Goal: Task Accomplishment & Management: Complete application form

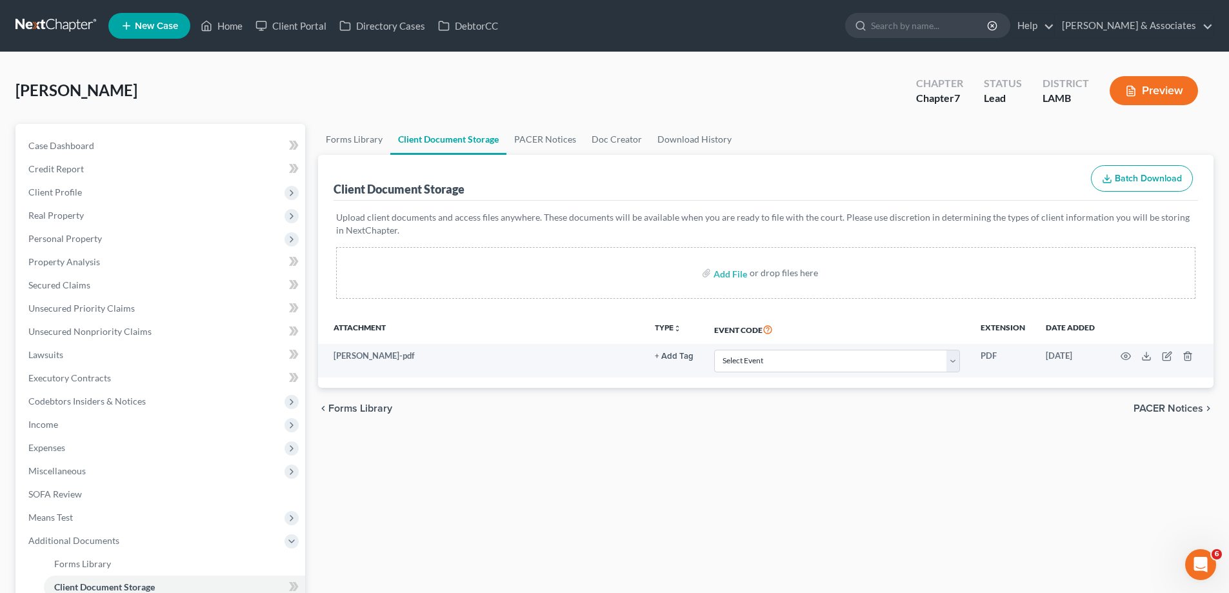
click at [148, 21] on span "New Case" at bounding box center [156, 26] width 43 height 10
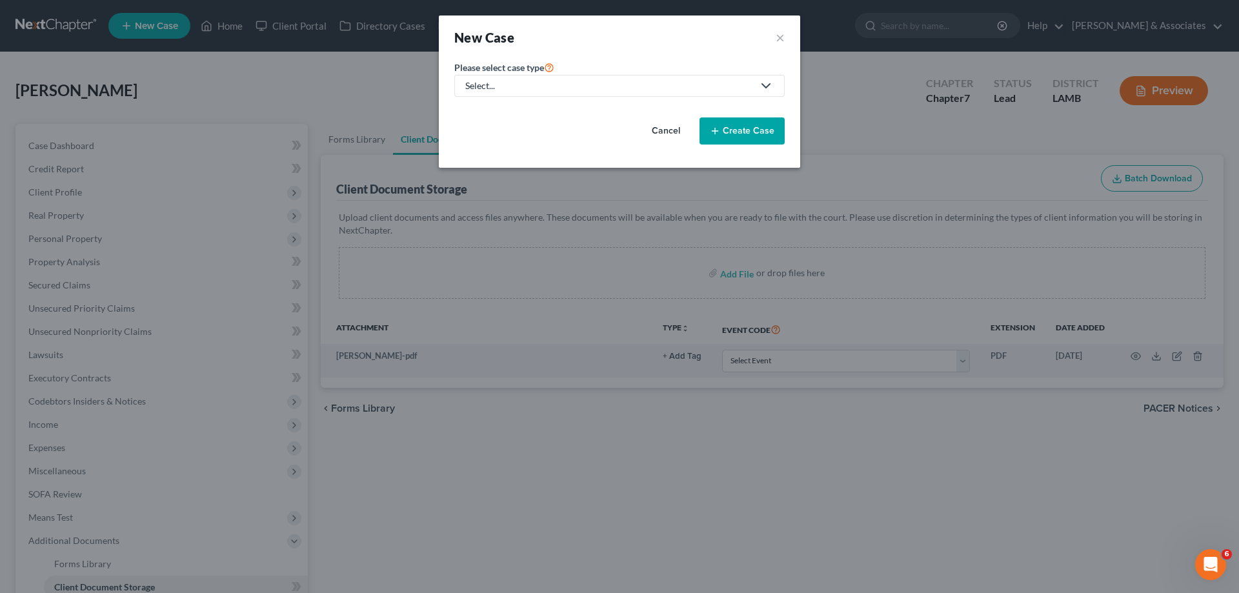
click at [590, 84] on div "Select..." at bounding box center [609, 85] width 288 height 13
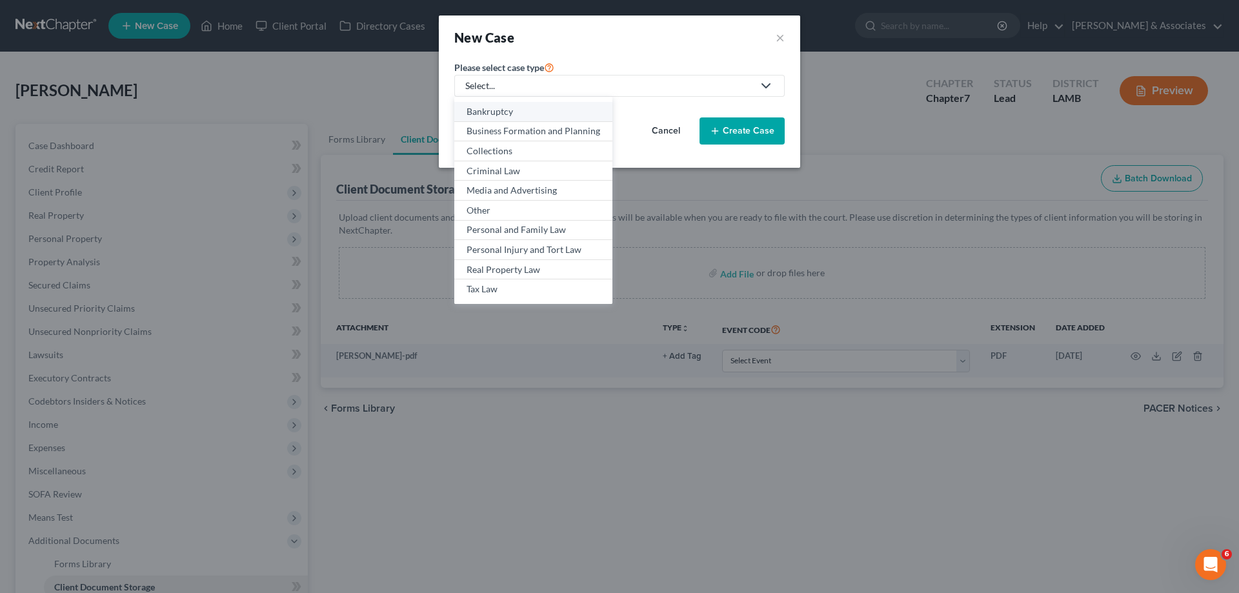
click at [508, 109] on div "Bankruptcy" at bounding box center [534, 111] width 134 height 13
select select "35"
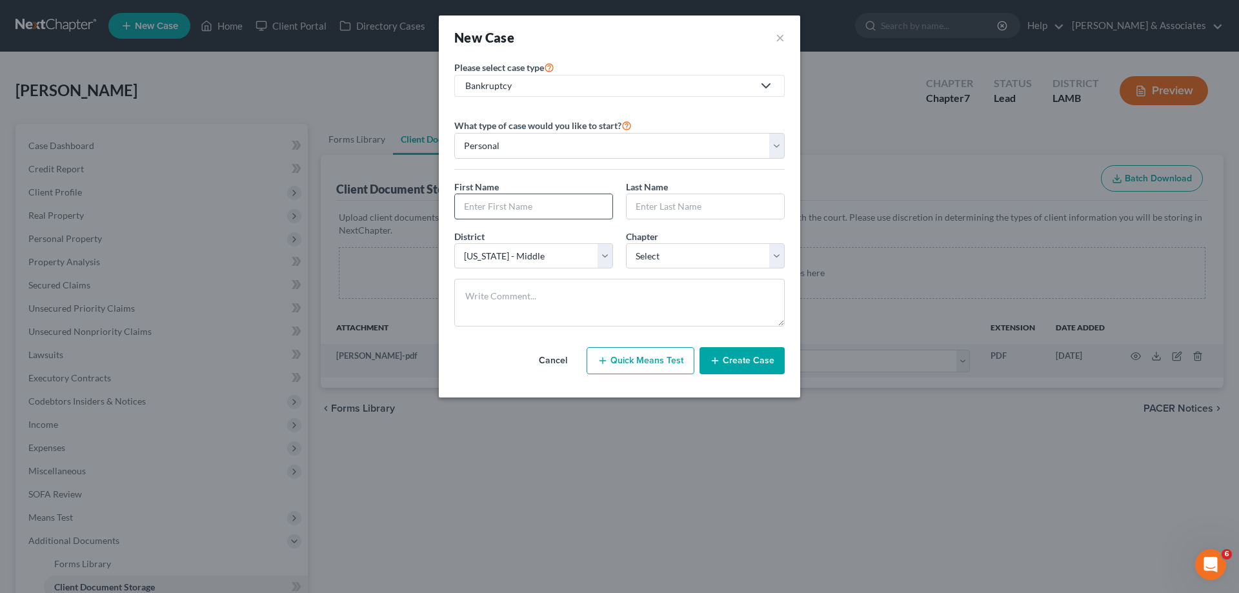
click at [558, 215] on input "text" at bounding box center [533, 206] width 157 height 25
type input "[GEOGRAPHIC_DATA]"
type input "[PERSON_NAME]"
select select "0"
click at [732, 348] on button "Create Case" at bounding box center [741, 360] width 85 height 27
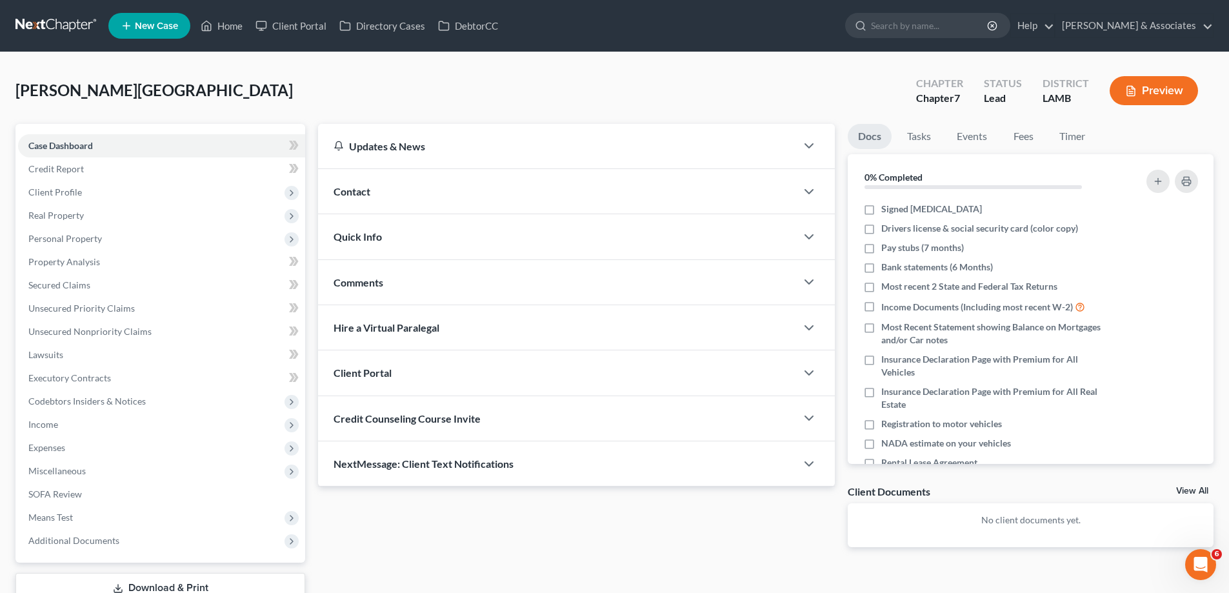
click at [530, 181] on div "Contact" at bounding box center [557, 191] width 478 height 45
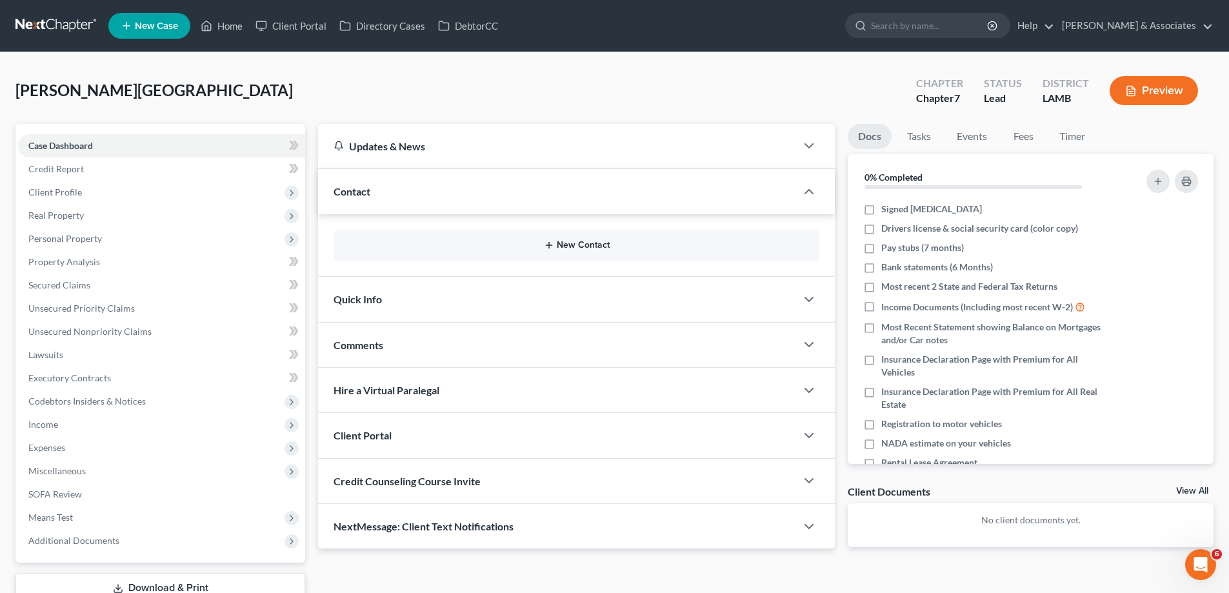
click at [503, 248] on button "New Contact" at bounding box center [576, 245] width 465 height 10
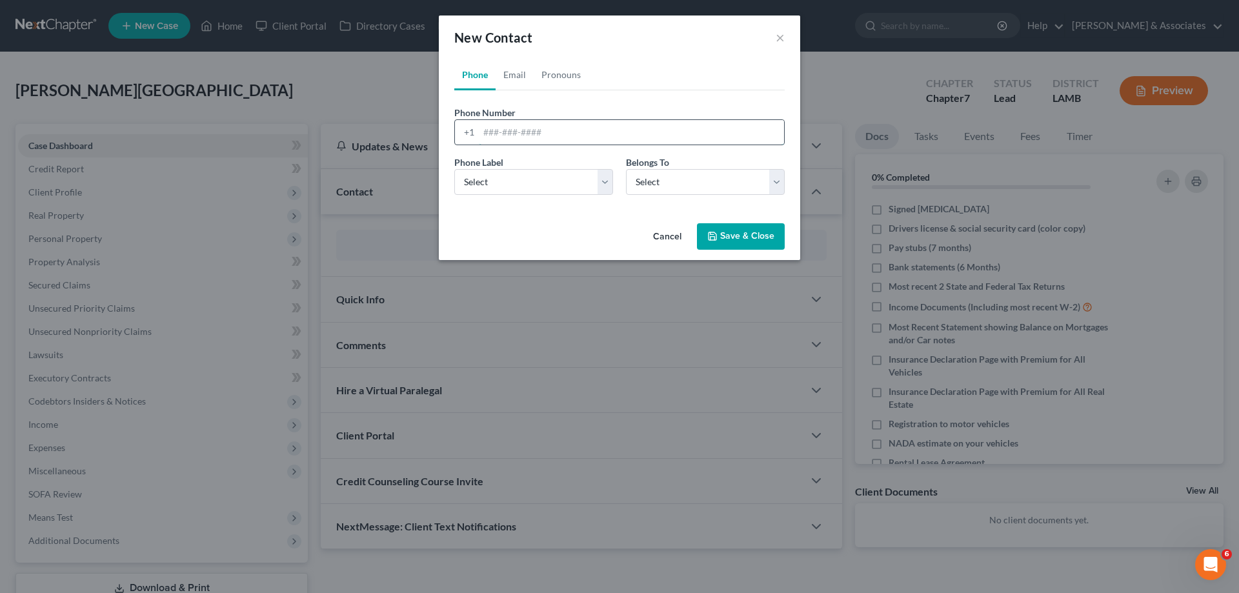
click at [572, 139] on input "tel" at bounding box center [631, 132] width 305 height 25
paste input "[PHONE_NUMBER]"
type input "[PHONE_NUMBER]"
click at [519, 186] on select "Select Mobile Home Work Other" at bounding box center [533, 182] width 159 height 26
select select "0"
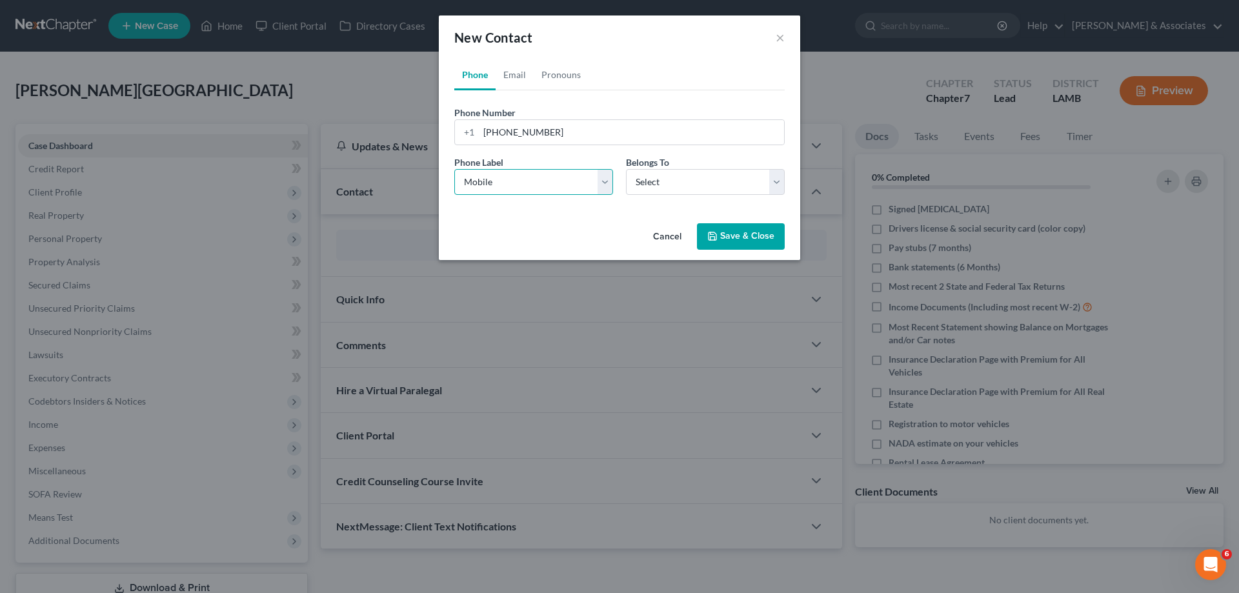
click at [454, 169] on select "Select Mobile Home Work Other" at bounding box center [533, 182] width 159 height 26
click at [710, 184] on select "Select Client Other" at bounding box center [705, 182] width 159 height 26
select select "0"
click at [626, 169] on select "Select Client Other" at bounding box center [705, 182] width 159 height 26
select select "0"
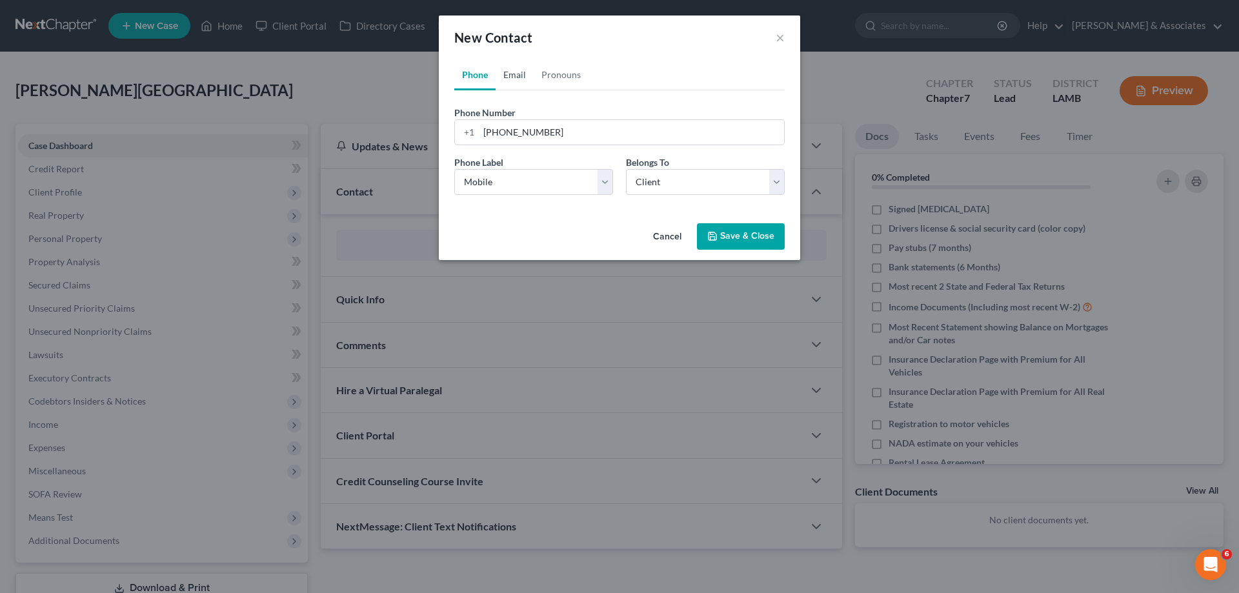
click at [517, 71] on link "Email" at bounding box center [515, 74] width 38 height 31
click at [539, 121] on input "email" at bounding box center [631, 132] width 305 height 25
paste input "[EMAIL_ADDRESS][DOMAIN_NAME]"
type input "[EMAIL_ADDRESS][DOMAIN_NAME]"
click at [496, 171] on select "Select Home Work Other" at bounding box center [533, 182] width 159 height 26
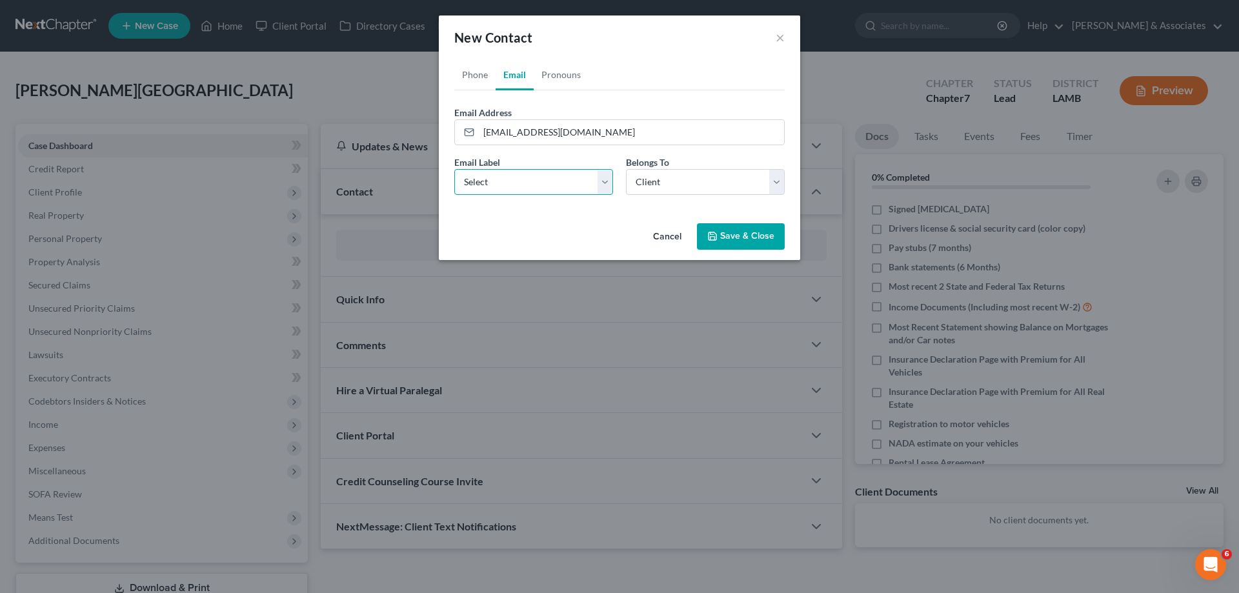
select select "0"
click at [454, 169] on select "Select Home Work Other" at bounding box center [533, 182] width 159 height 26
click at [737, 172] on select "Select Client Other" at bounding box center [705, 182] width 159 height 26
click at [626, 169] on select "Select Client Other" at bounding box center [705, 182] width 159 height 26
click at [749, 233] on button "Save & Close" at bounding box center [741, 236] width 88 height 27
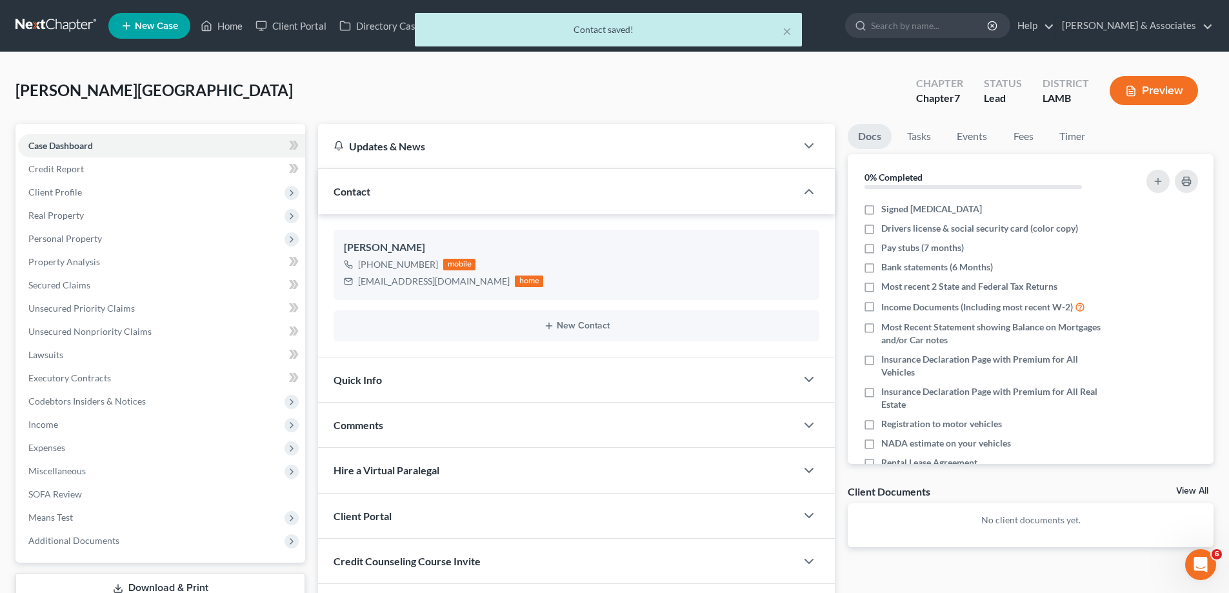
drag, startPoint x: 455, startPoint y: 422, endPoint x: 829, endPoint y: 393, distance: 375.4
click at [455, 423] on div "Comments" at bounding box center [557, 425] width 478 height 45
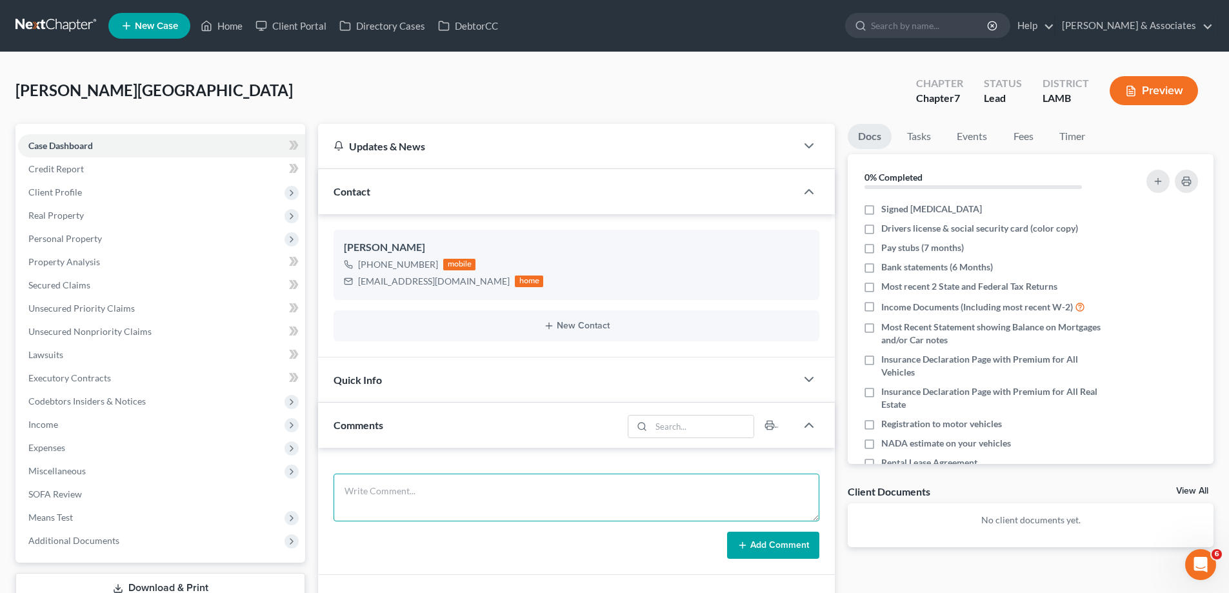
click at [360, 487] on textarea at bounding box center [577, 498] width 486 height 48
paste textarea "Did eval with [PERSON_NAME] and her husband. Husband is hesitant to be involved…"
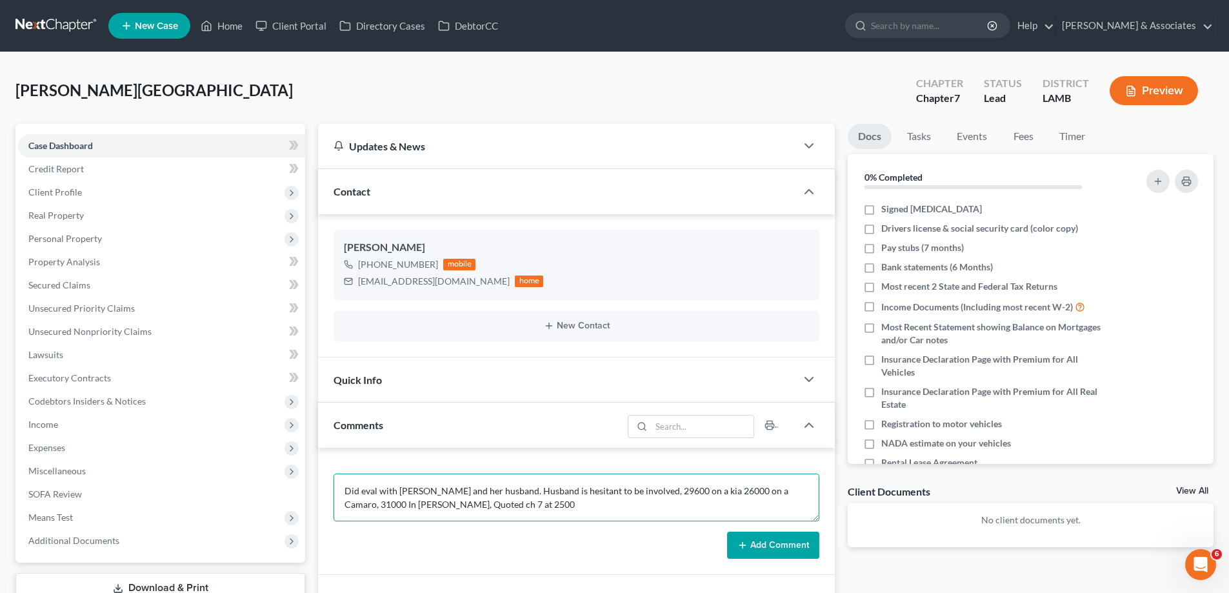
type textarea "Did eval with [PERSON_NAME] and her husband. Husband is hesitant to be involved…"
click at [779, 555] on button "Add Comment" at bounding box center [773, 545] width 92 height 27
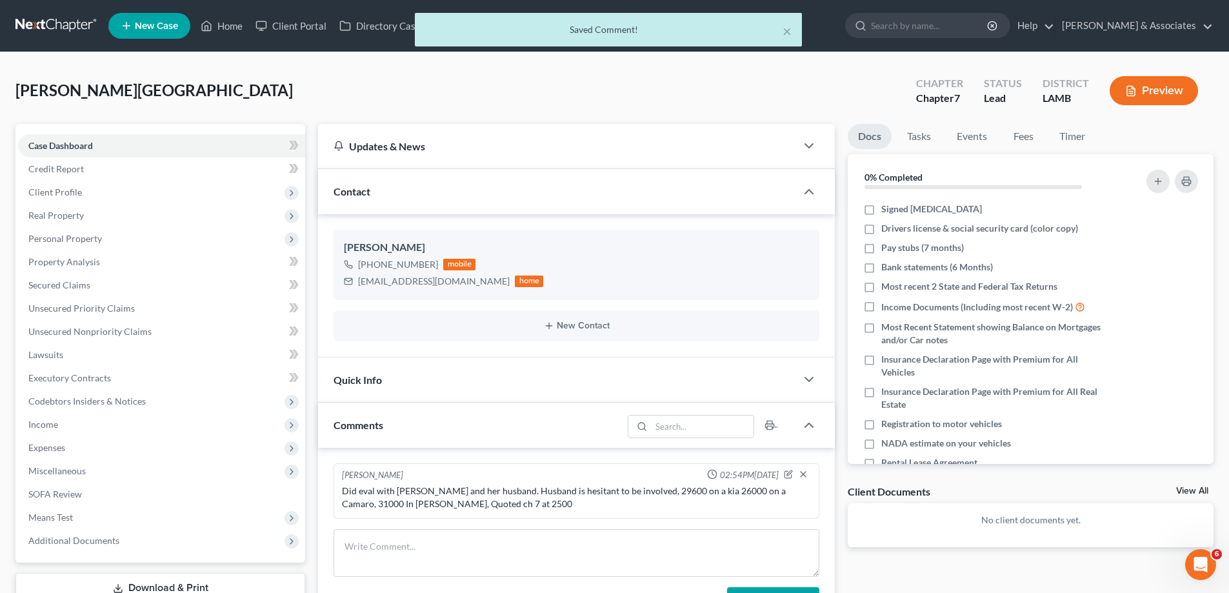
click at [1182, 481] on div "Docs Tasks Events Fees Timer 0% Completed Nothing here yet! Signed [MEDICAL_DAT…" at bounding box center [1030, 468] width 379 height 689
click at [1199, 490] on link "View All" at bounding box center [1192, 491] width 32 height 9
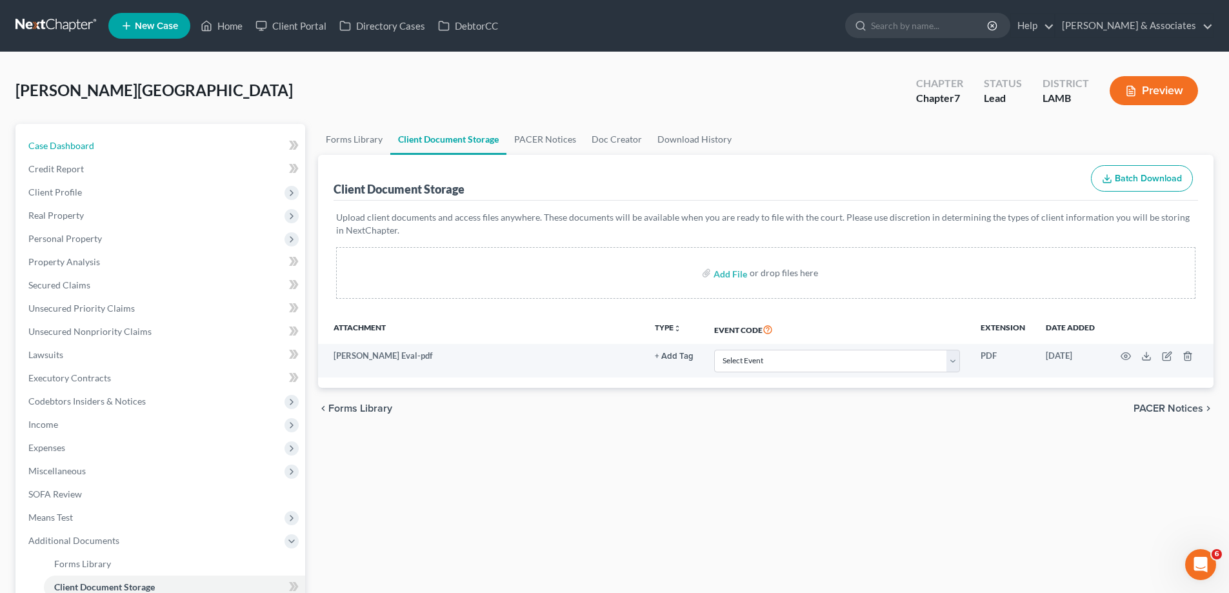
drag, startPoint x: 141, startPoint y: 153, endPoint x: 896, endPoint y: 95, distance: 757.2
click at [141, 153] on link "Case Dashboard" at bounding box center [161, 145] width 287 height 23
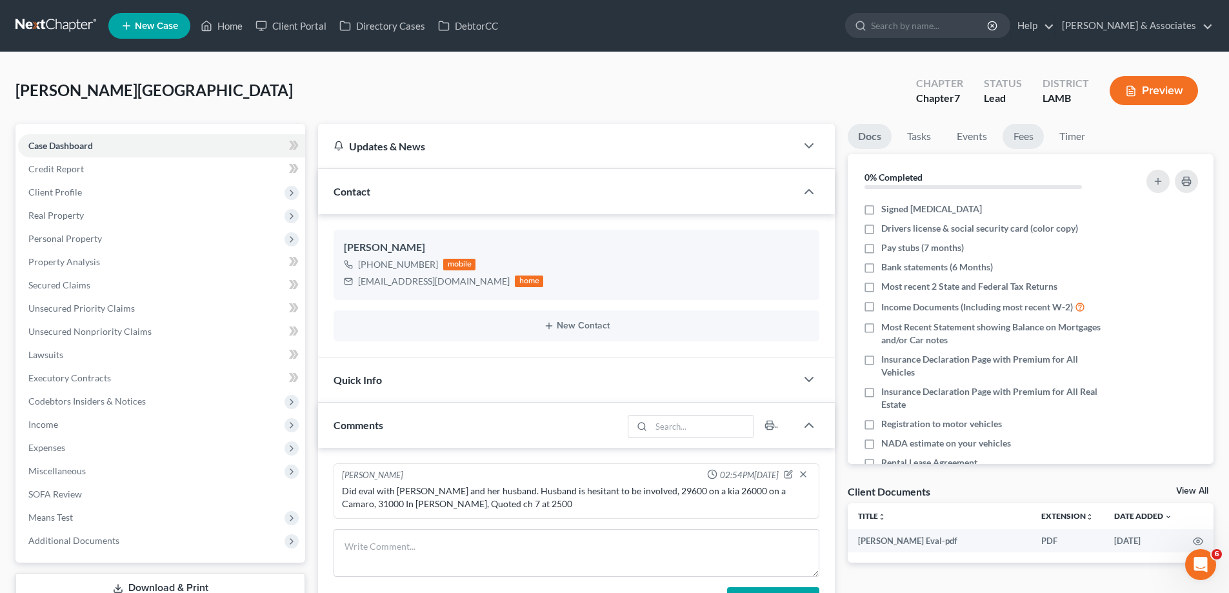
click at [1025, 130] on link "Fees" at bounding box center [1023, 136] width 41 height 25
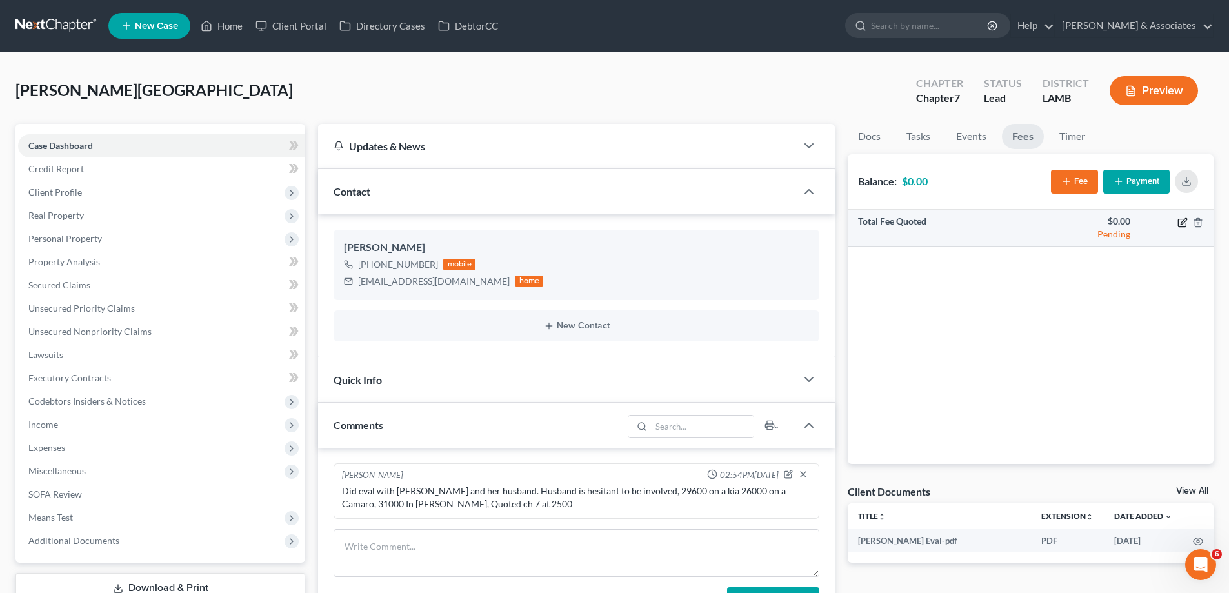
click at [1182, 224] on icon "button" at bounding box center [1184, 221] width 6 height 6
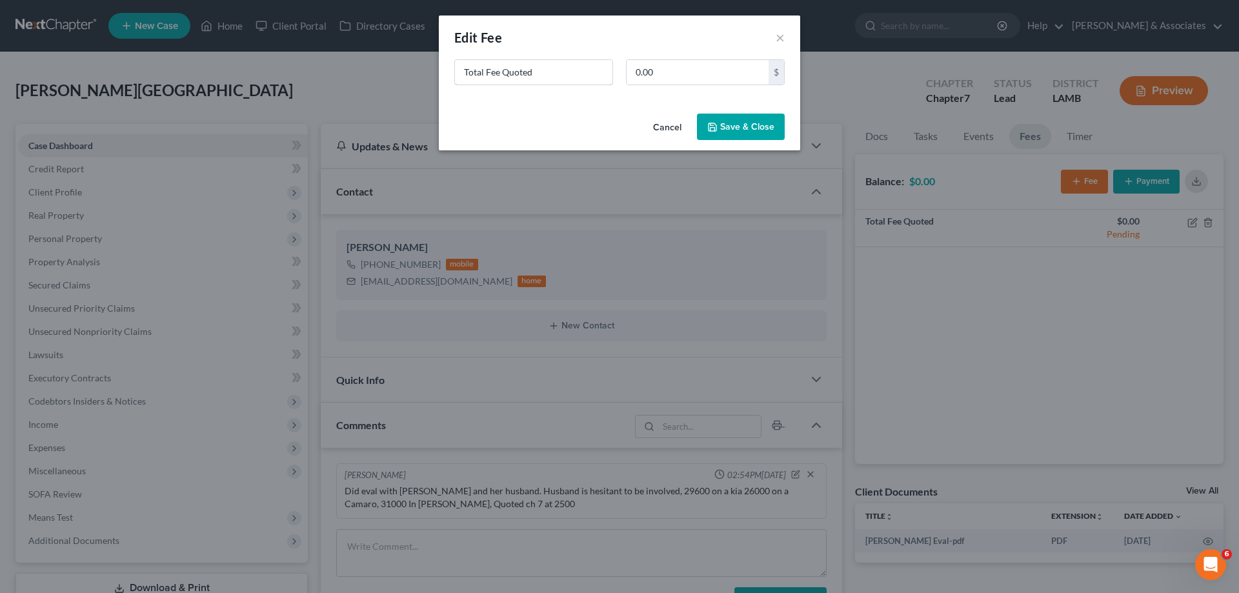
drag, startPoint x: 578, startPoint y: 77, endPoint x: 181, endPoint y: 47, distance: 398.0
click at [207, 59] on div "New Fee Edit Fee × Total Fee Quoted 0.00 $ Cancel Save & Close" at bounding box center [619, 296] width 1239 height 593
type input "ch 7"
type input "2,500"
drag, startPoint x: 743, startPoint y: 131, endPoint x: 850, endPoint y: 61, distance: 128.1
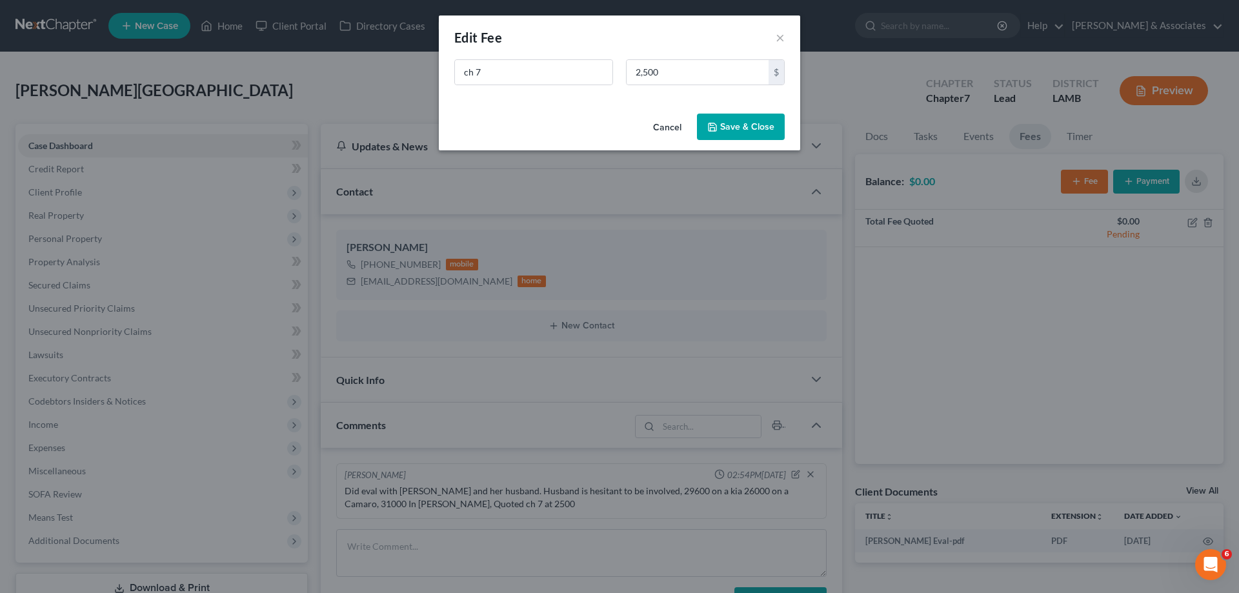
click at [743, 133] on button "Save & Close" at bounding box center [741, 127] width 88 height 27
